Goal: Task Accomplishment & Management: Use online tool/utility

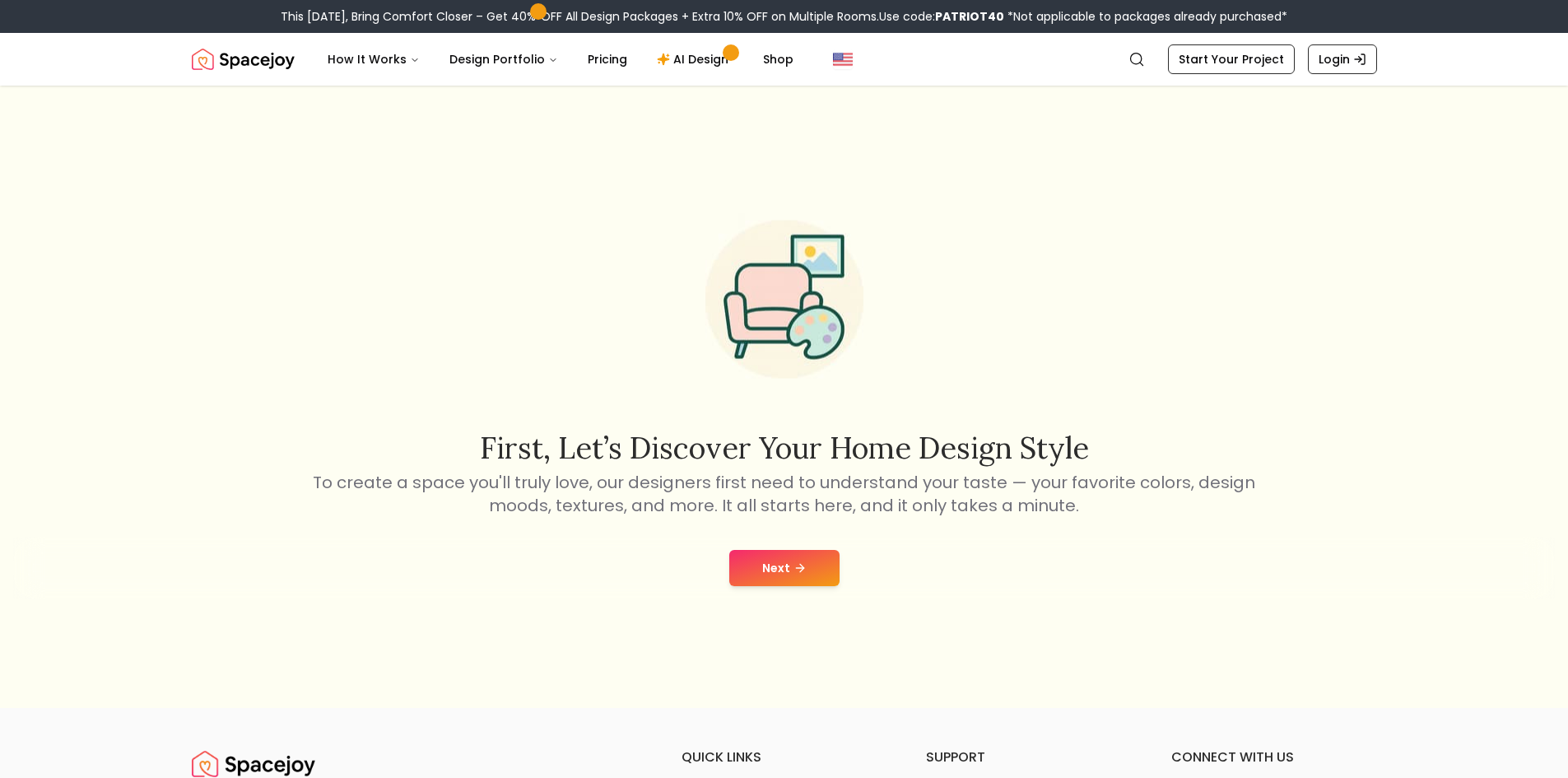
click at [750, 559] on button "Next" at bounding box center [785, 567] width 110 height 36
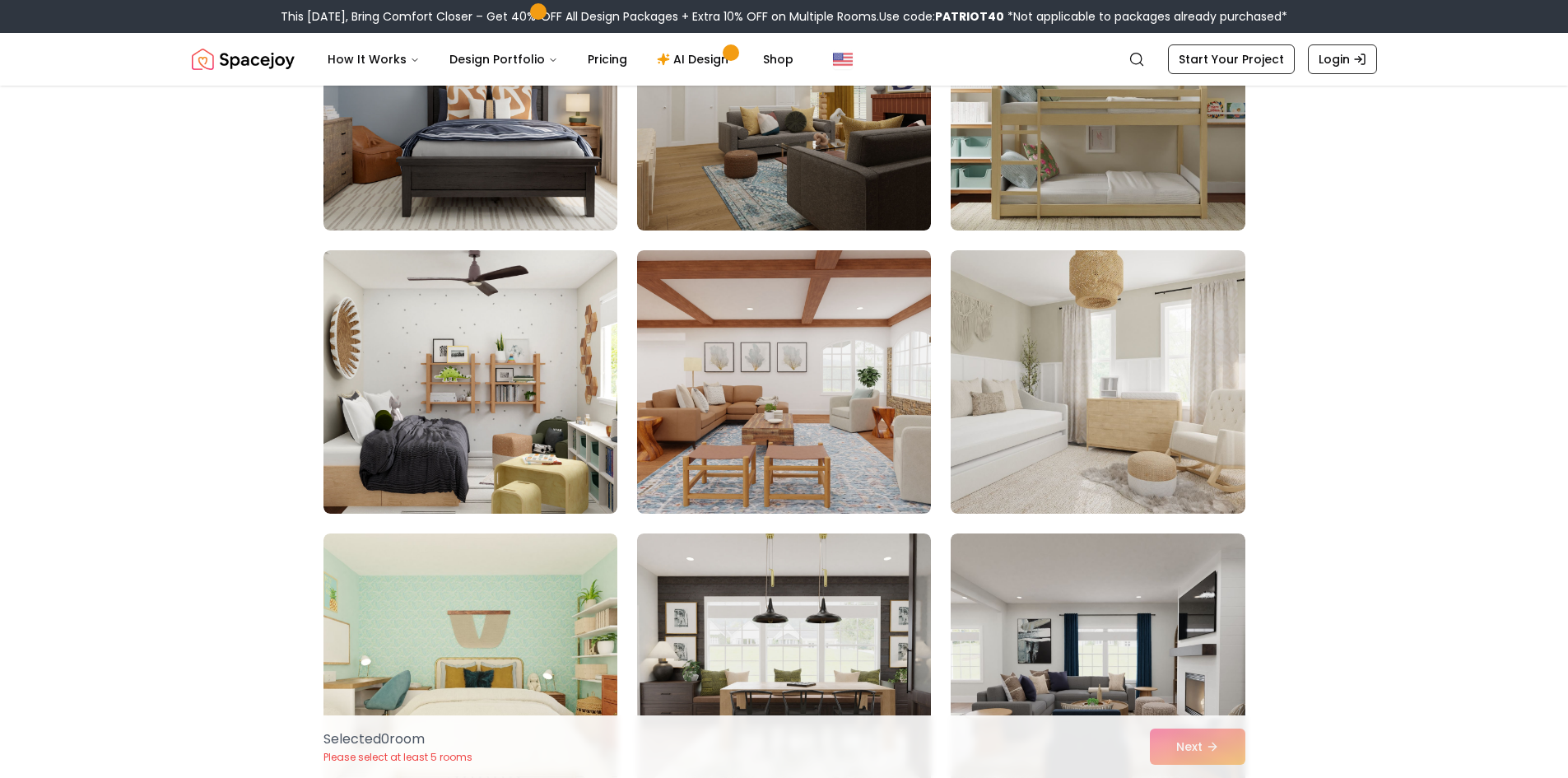
scroll to position [4937, 0]
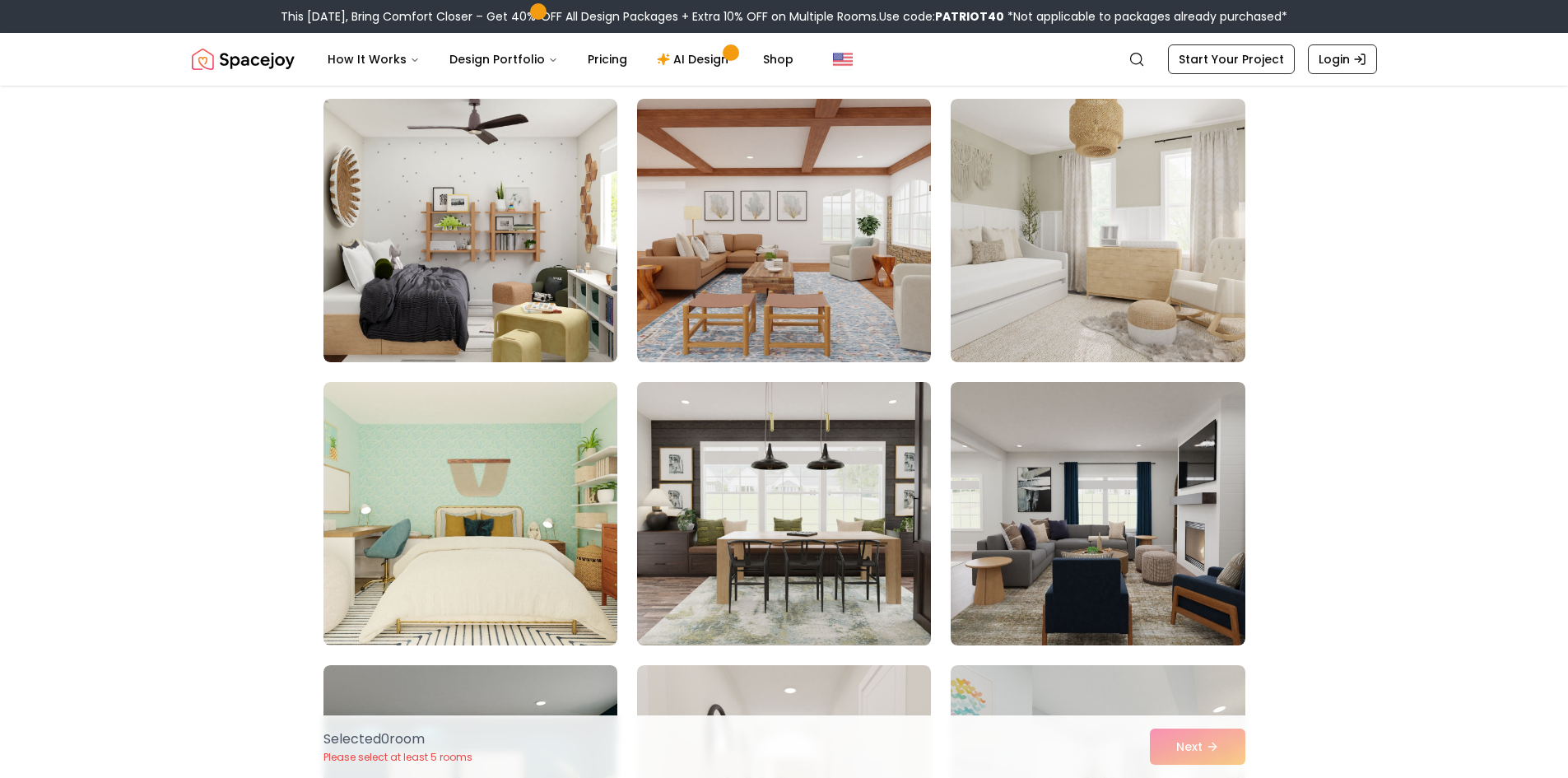
click at [703, 497] on img at bounding box center [784, 513] width 309 height 277
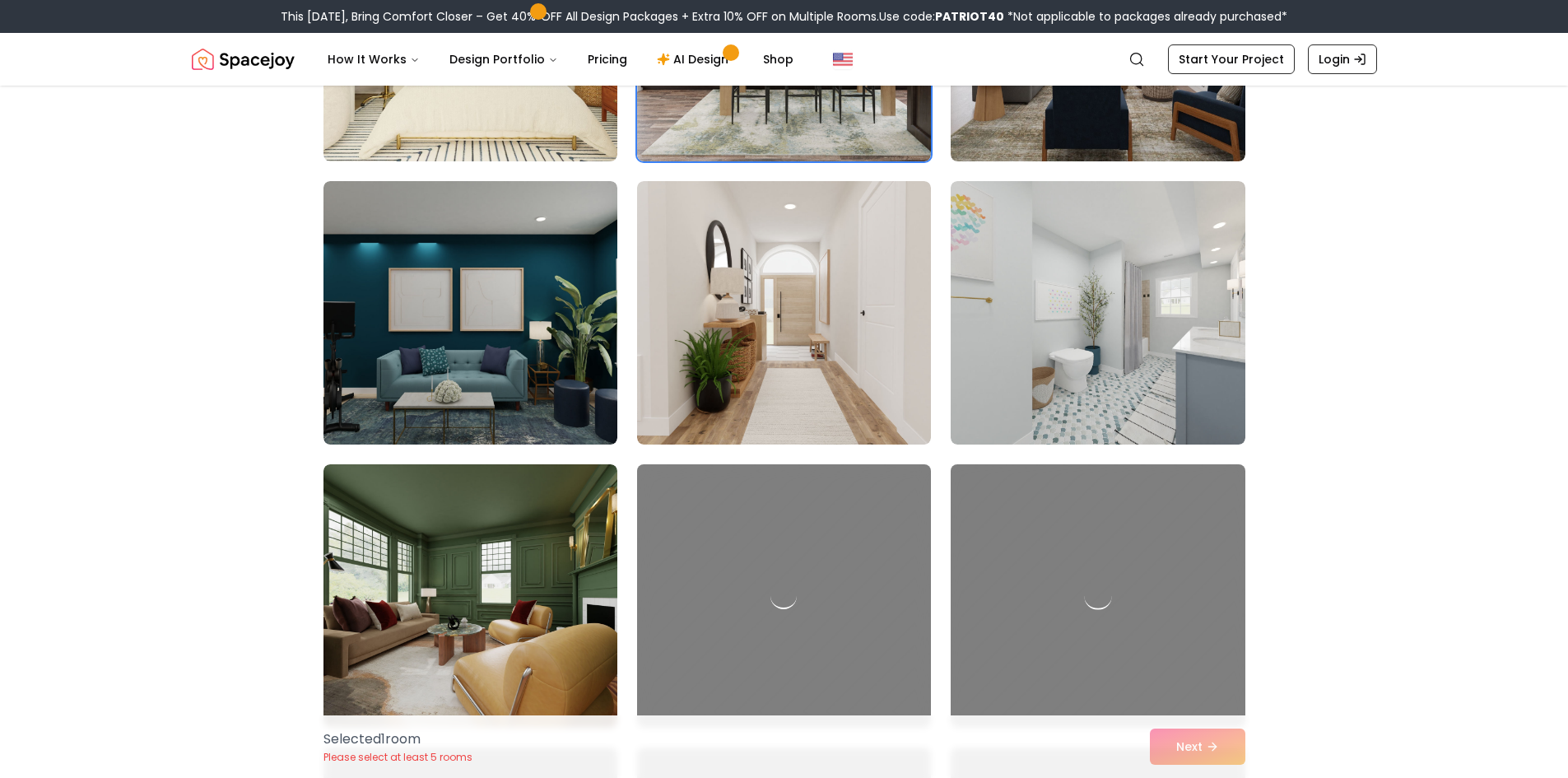
scroll to position [5431, 0]
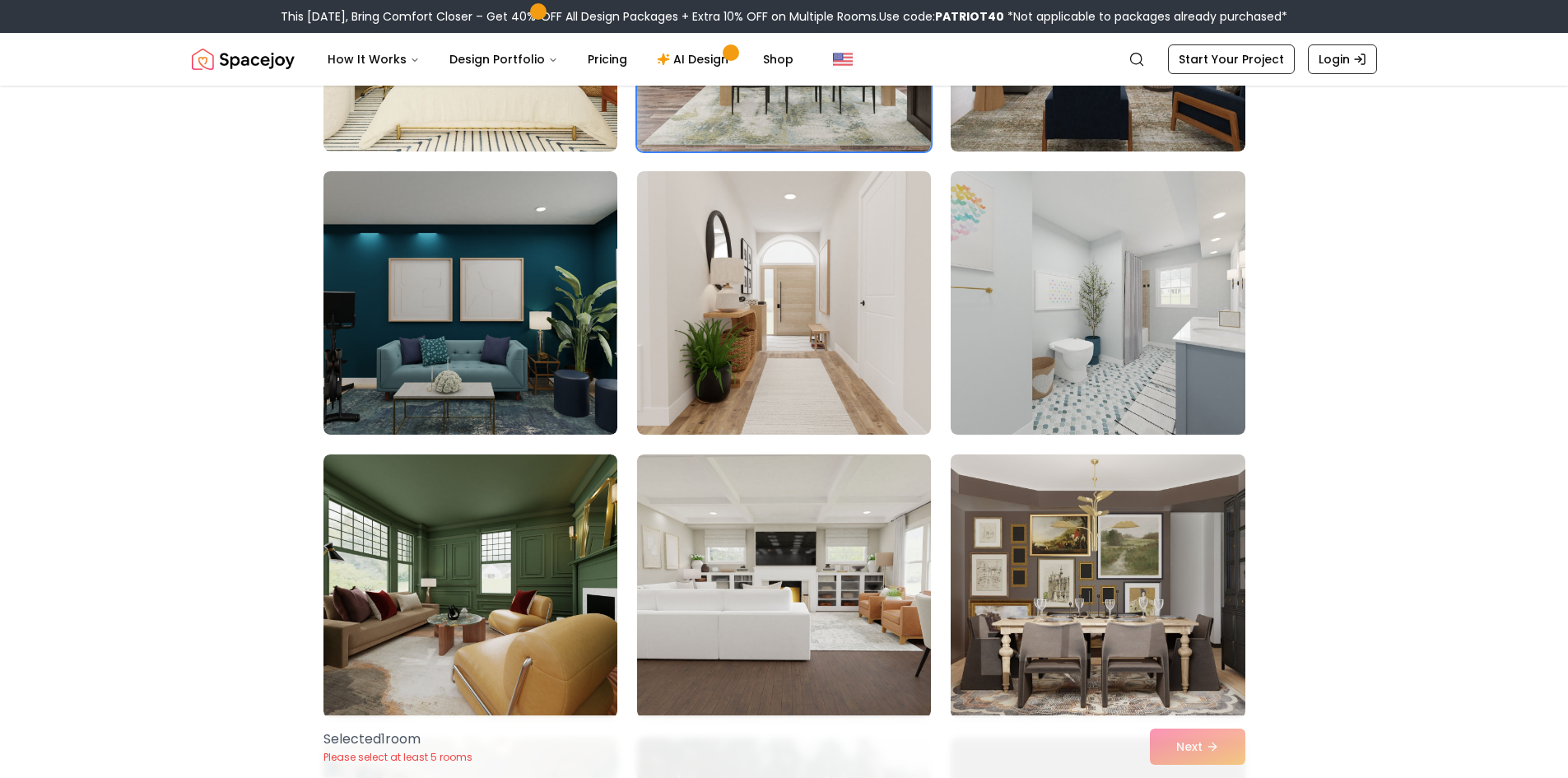
click at [1154, 736] on div "Selected 1 room Please select at least 5 rooms Next" at bounding box center [784, 745] width 948 height 62
click at [1187, 749] on div "Selected 1 room Please select at least 5 rooms Next" at bounding box center [784, 745] width 948 height 62
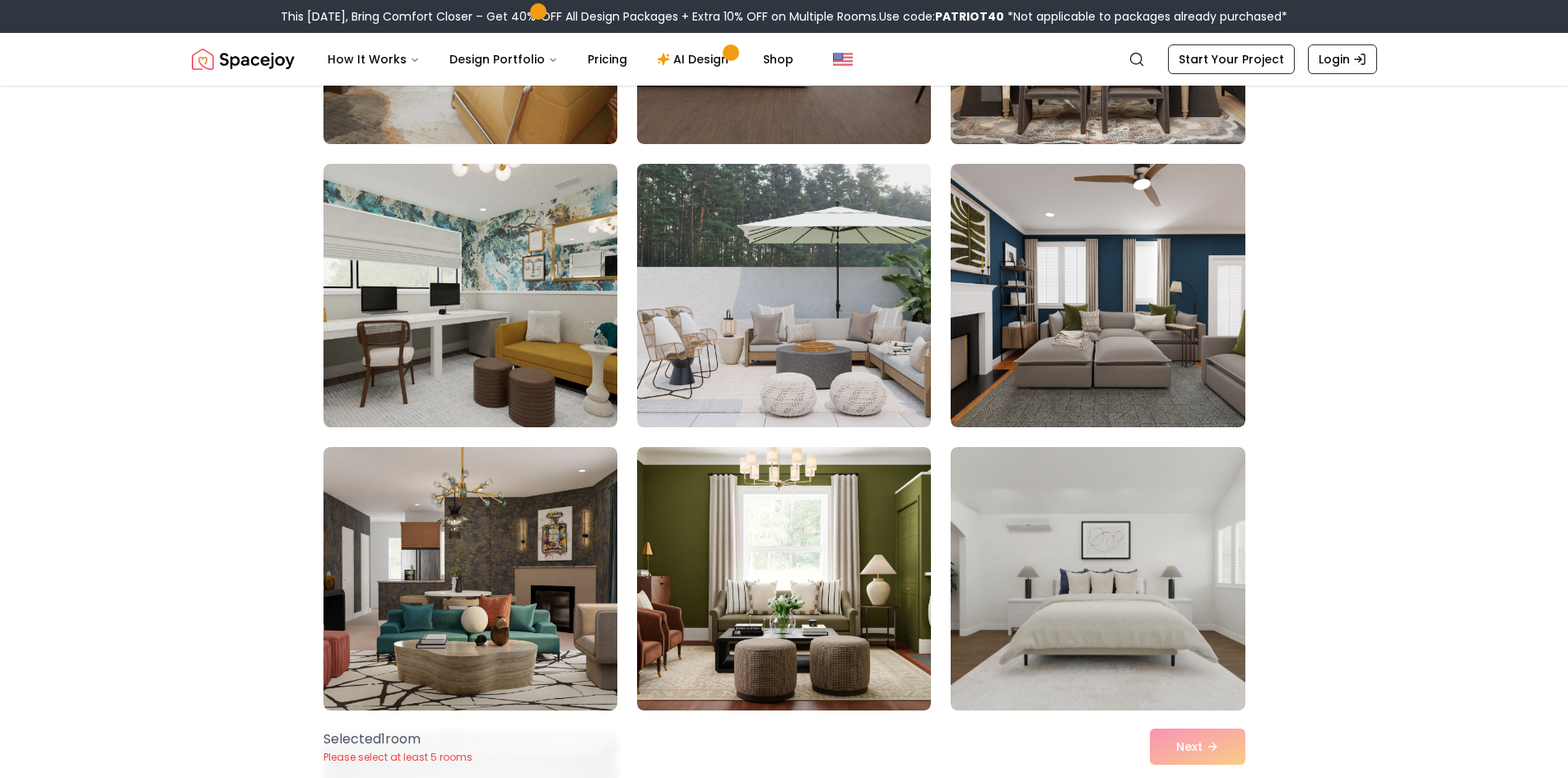
scroll to position [6007, 0]
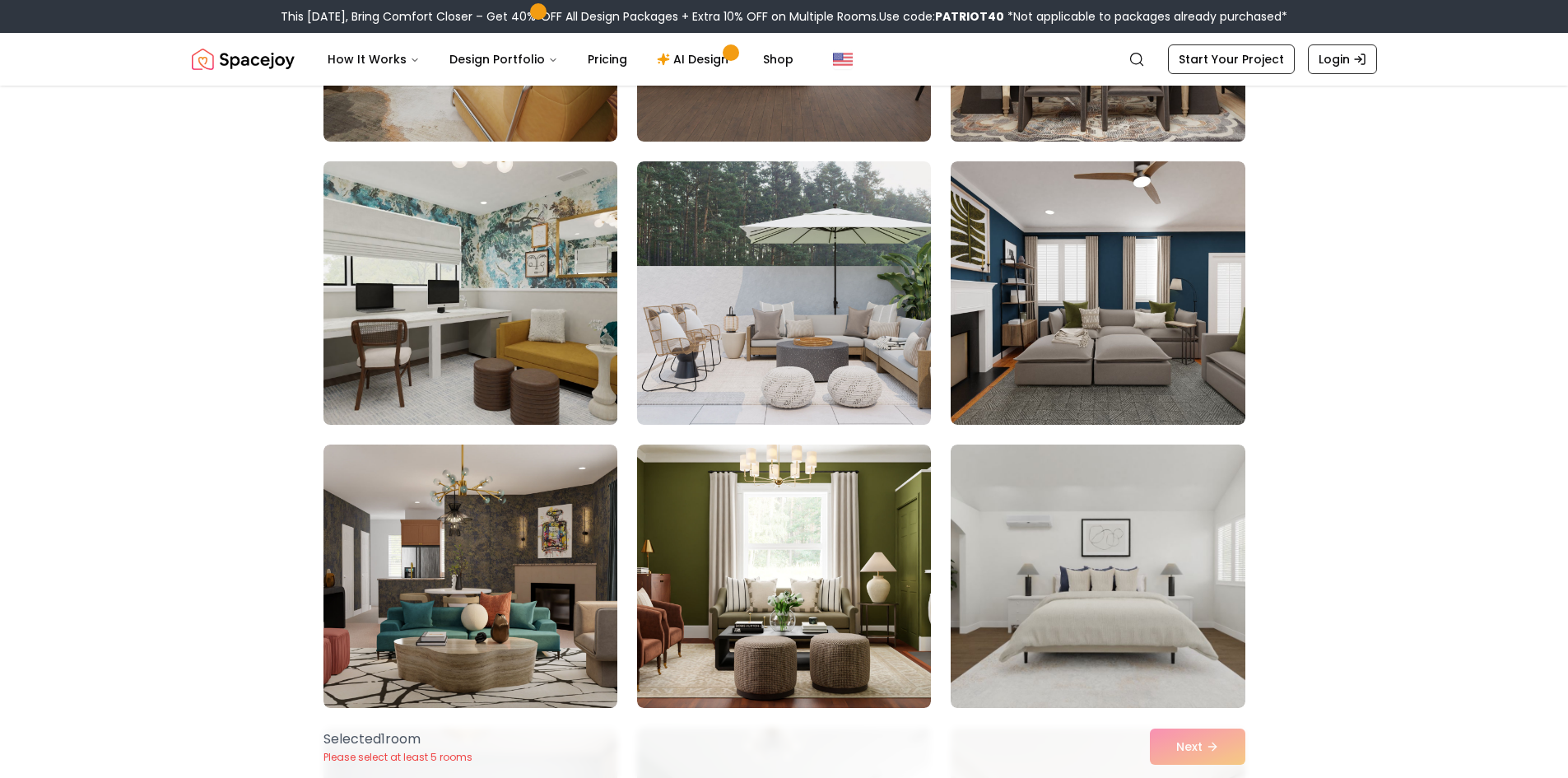
click at [531, 350] on img at bounding box center [470, 293] width 309 height 277
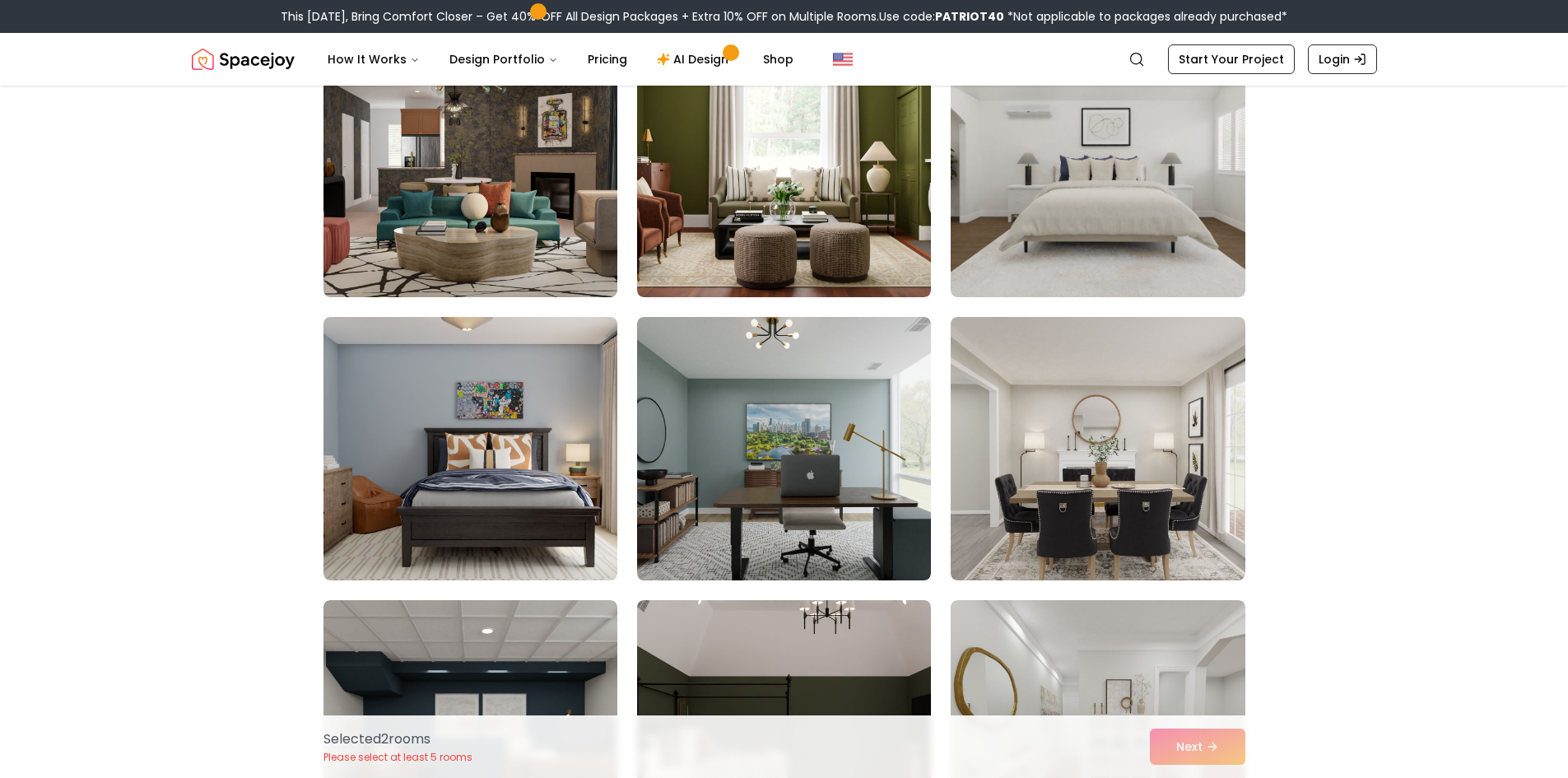
scroll to position [6419, 0]
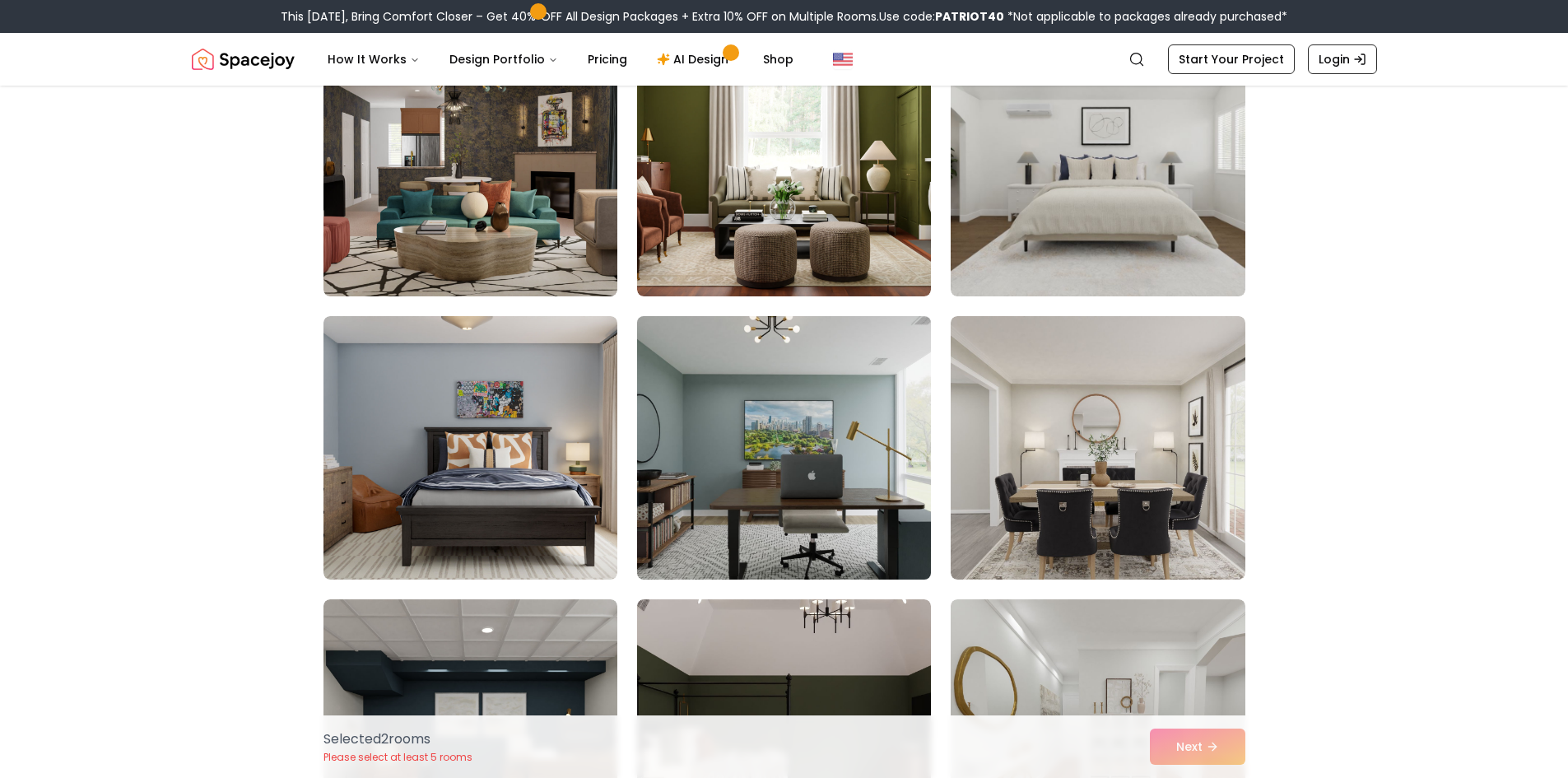
click at [836, 450] on img at bounding box center [784, 447] width 309 height 277
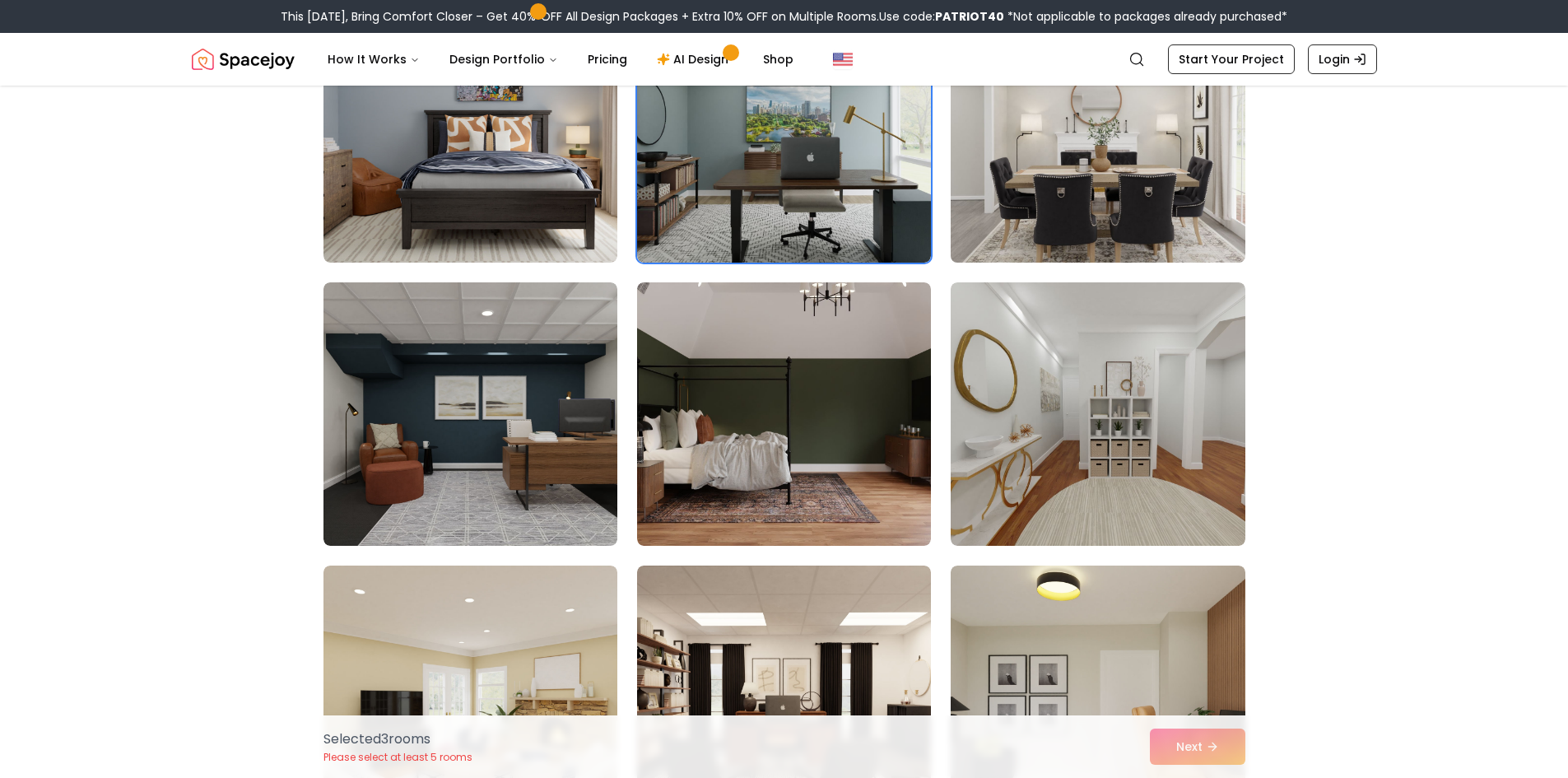
scroll to position [6748, 0]
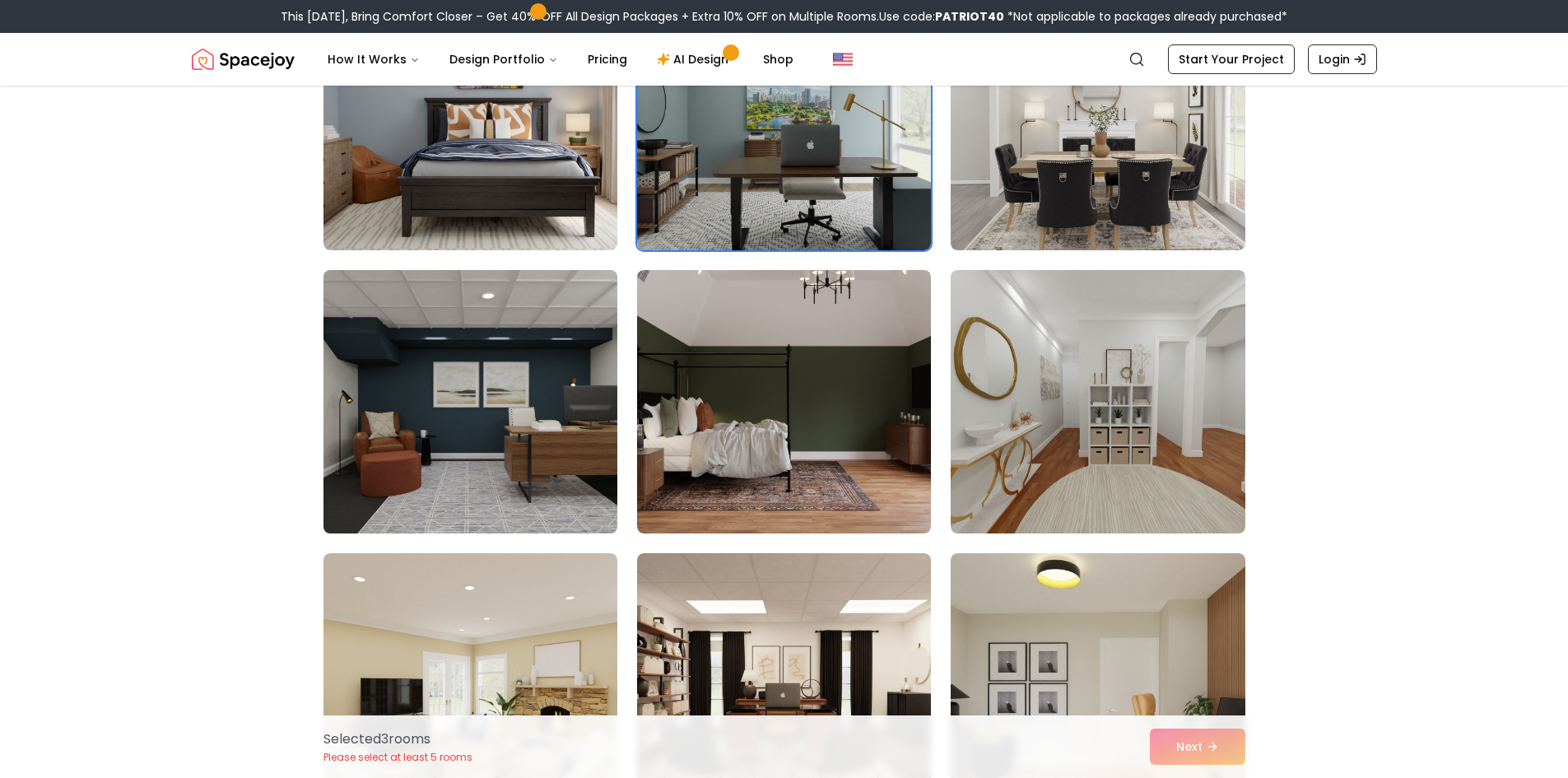
click at [556, 461] on img at bounding box center [470, 402] width 309 height 277
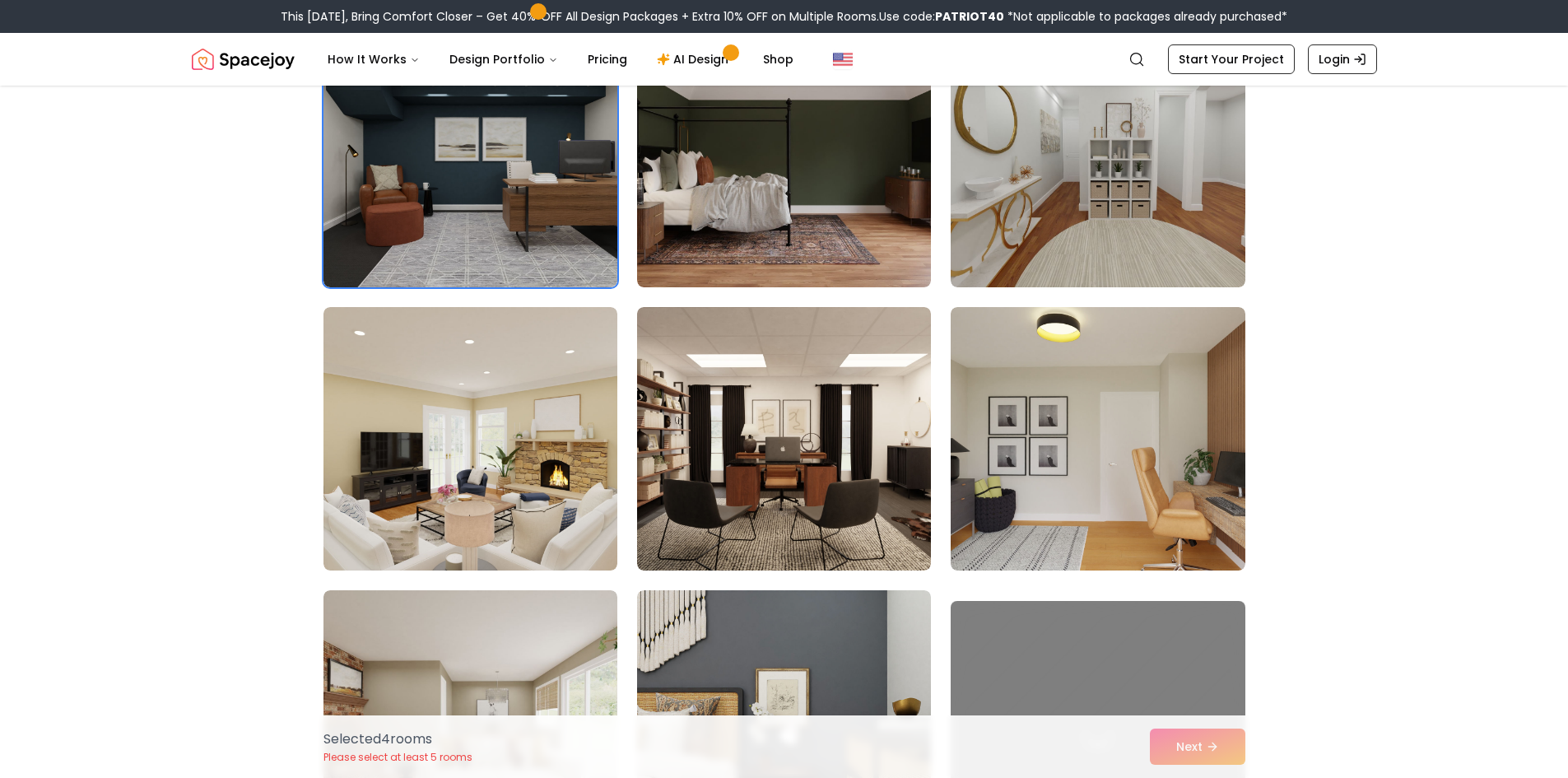
scroll to position [6995, 0]
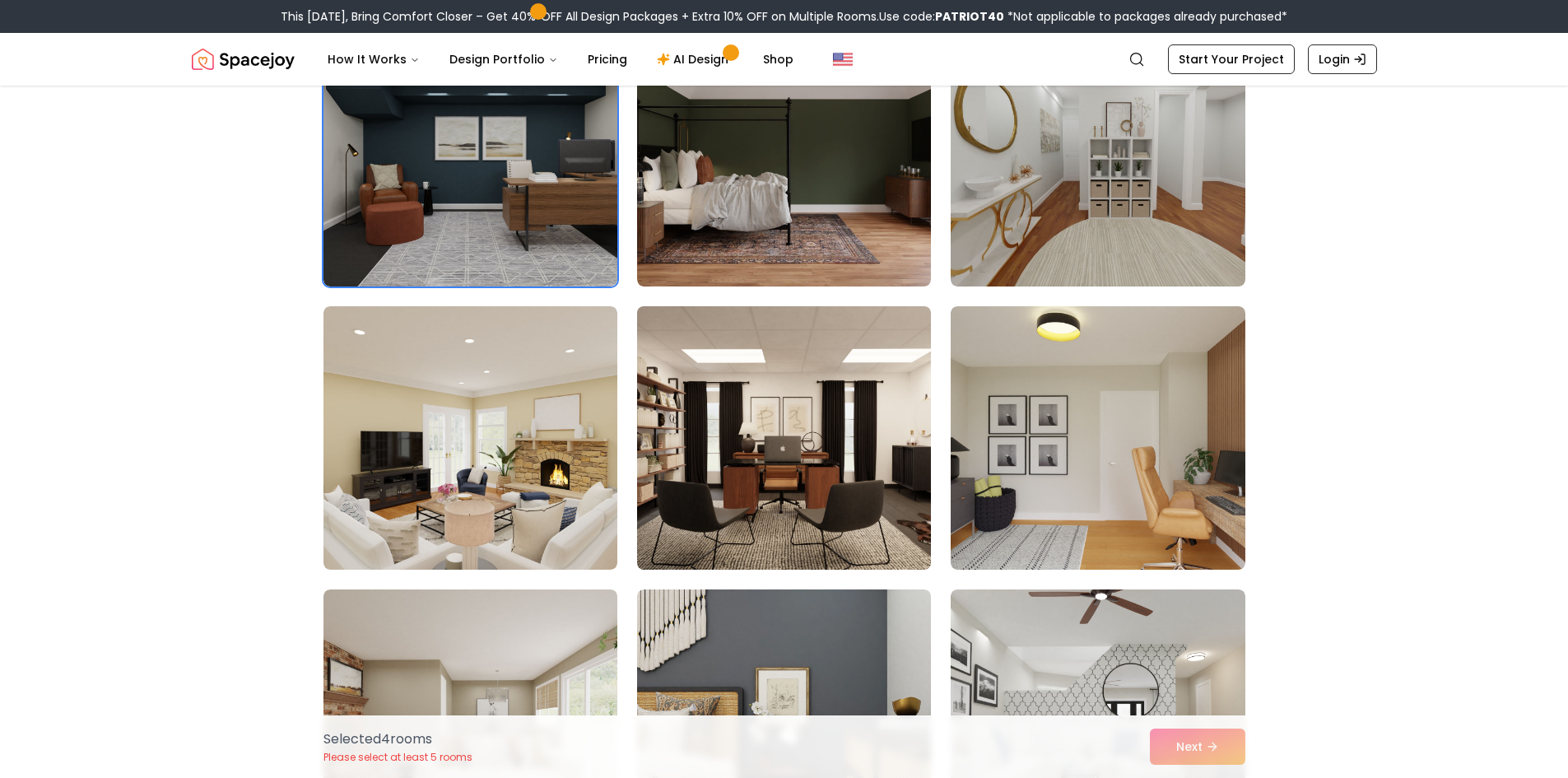
click at [822, 455] on img at bounding box center [784, 437] width 309 height 277
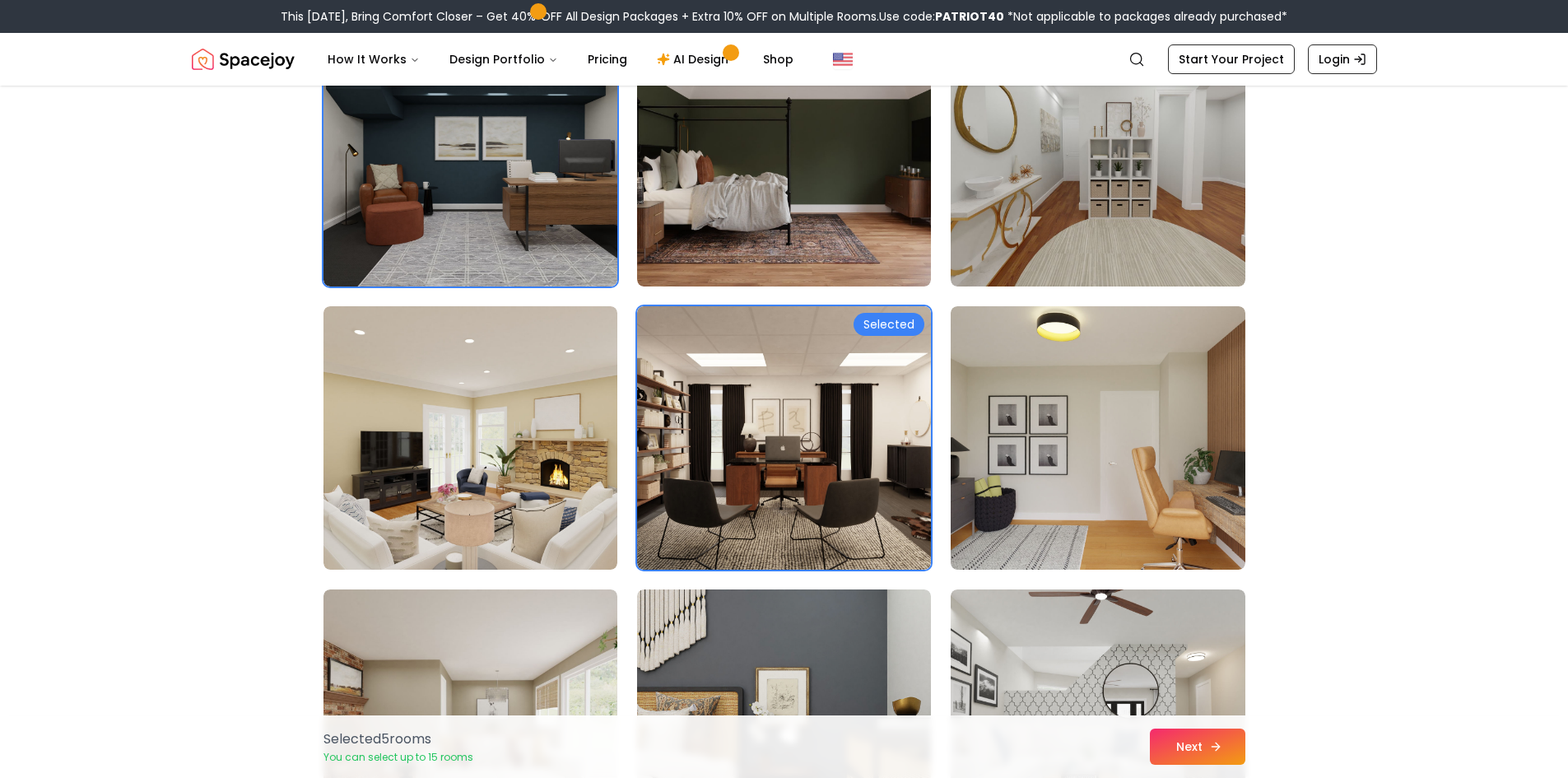
click at [1229, 755] on button "Next" at bounding box center [1198, 746] width 95 height 36
